Goal: Task Accomplishment & Management: Use online tool/utility

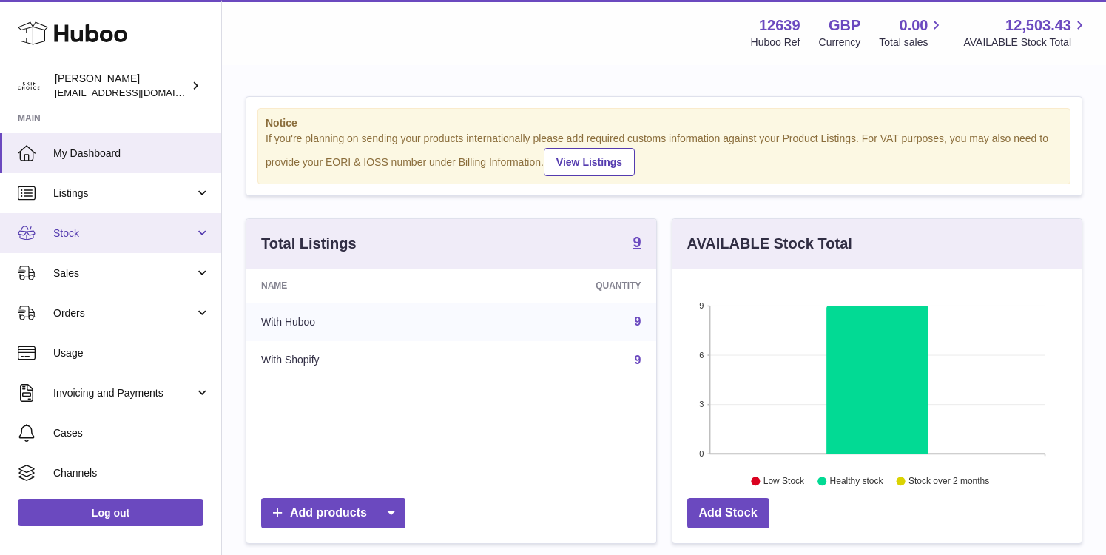
scroll to position [231, 409]
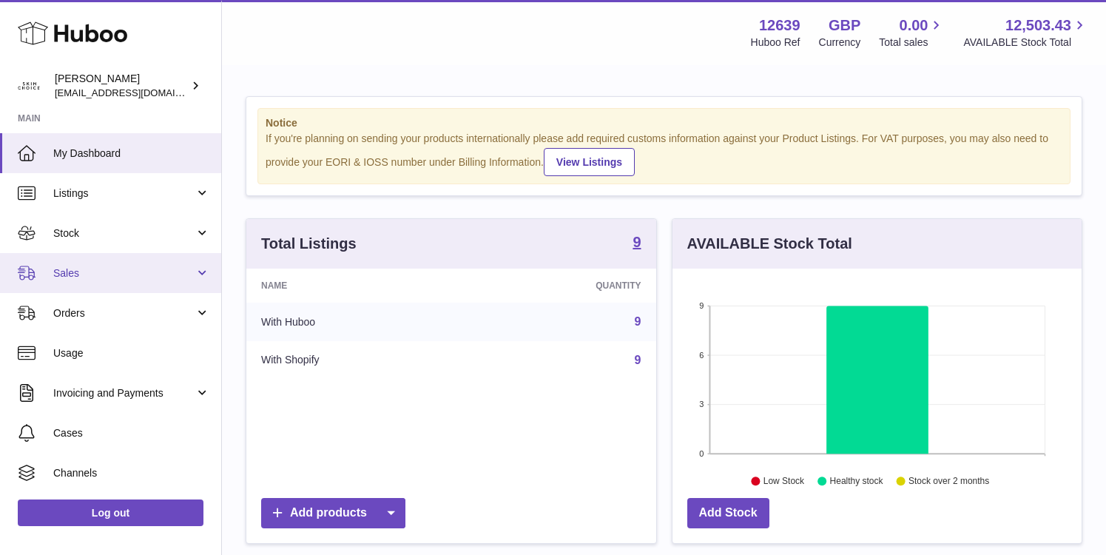
click at [140, 266] on span "Sales" at bounding box center [123, 273] width 141 height 14
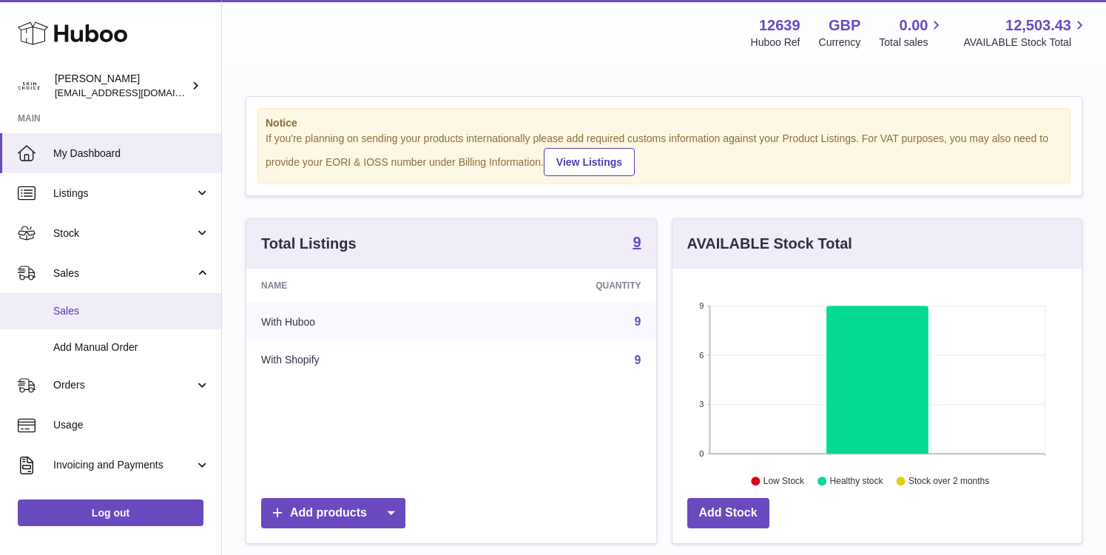
click at [135, 302] on link "Sales" at bounding box center [110, 311] width 221 height 36
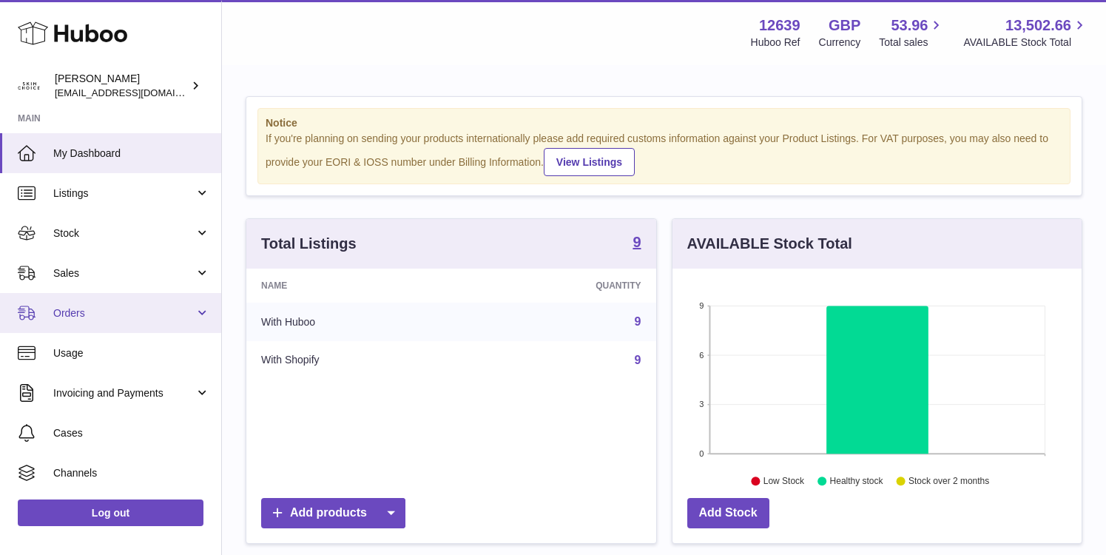
scroll to position [231, 409]
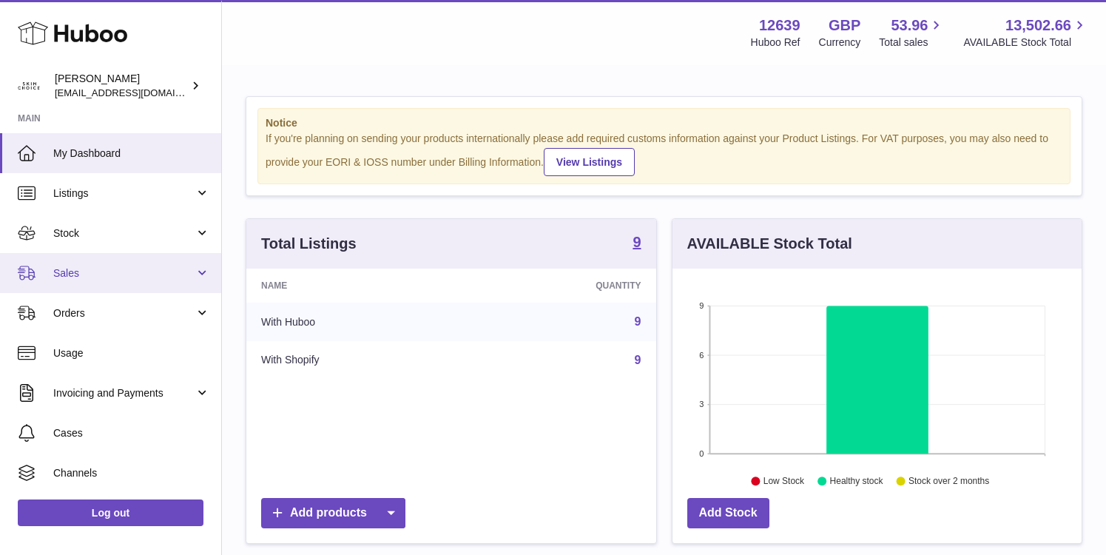
click at [95, 272] on span "Sales" at bounding box center [123, 273] width 141 height 14
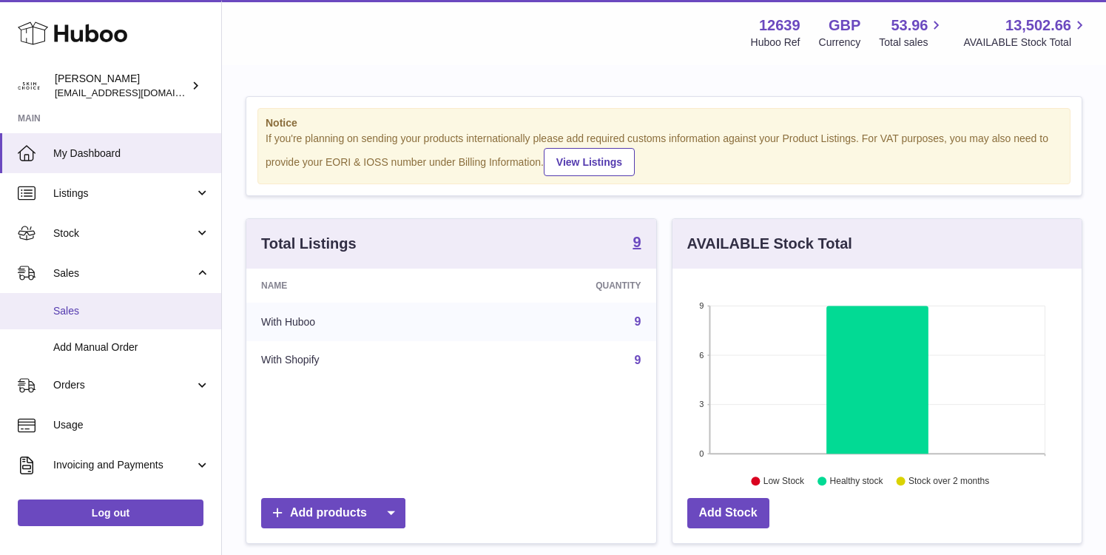
click at [91, 303] on link "Sales" at bounding box center [110, 311] width 221 height 36
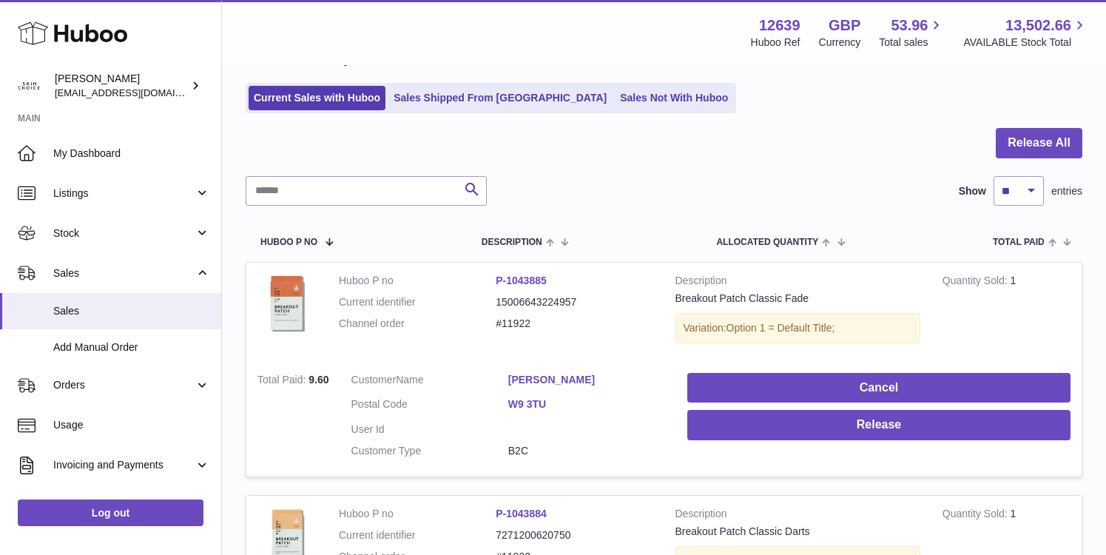
scroll to position [38, 0]
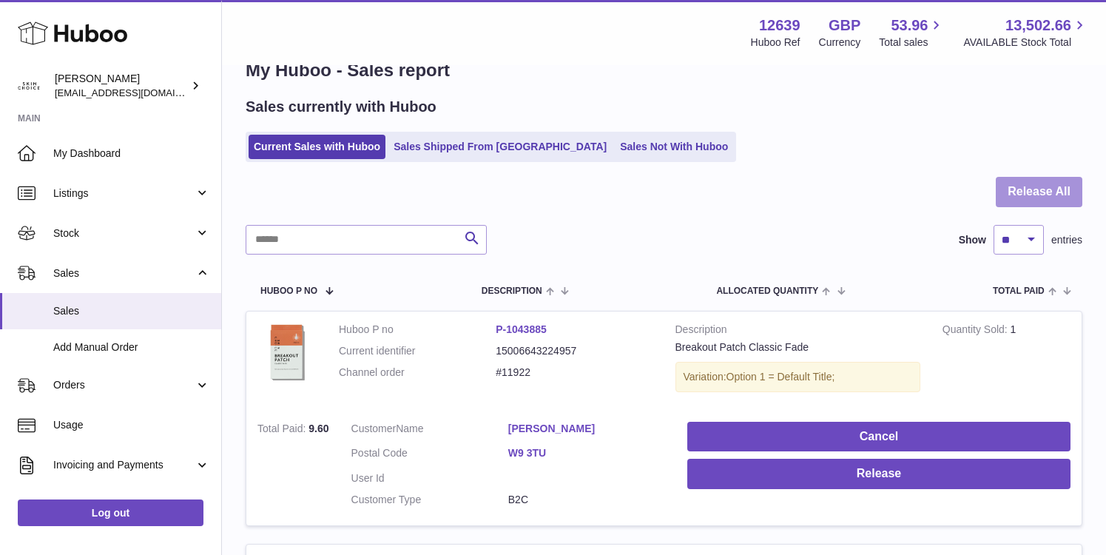
click at [1021, 178] on button "Release All" at bounding box center [1038, 192] width 87 height 30
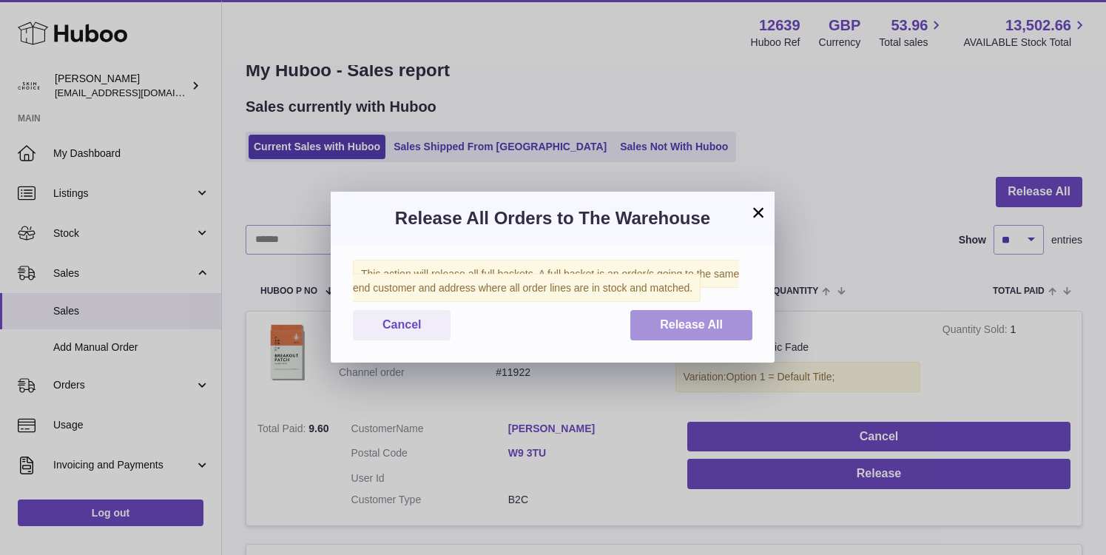
click at [721, 329] on span "Release All" at bounding box center [691, 324] width 63 height 13
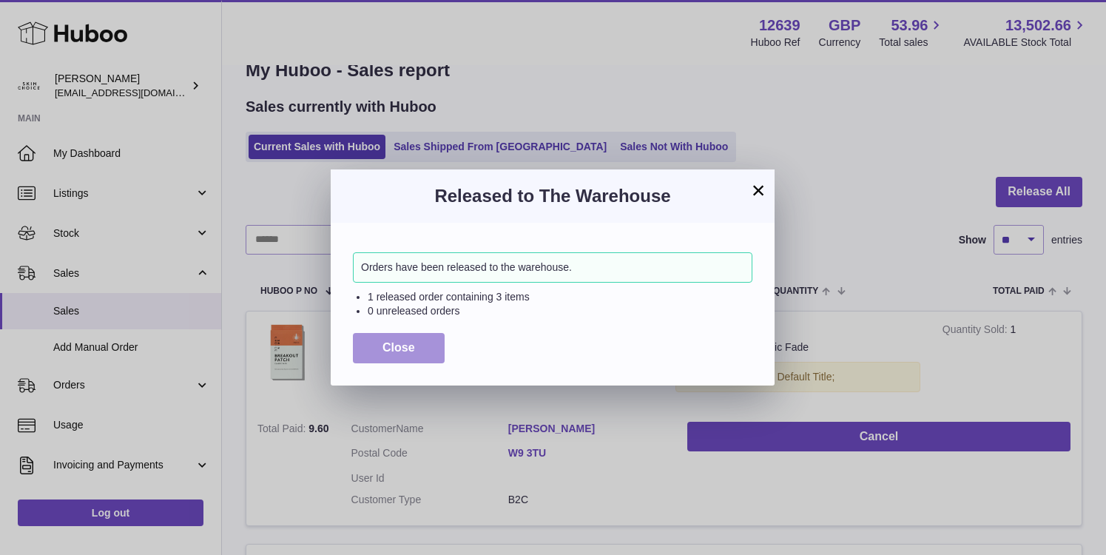
click at [406, 349] on span "Close" at bounding box center [398, 347] width 33 height 13
